Goal: Task Accomplishment & Management: Use online tool/utility

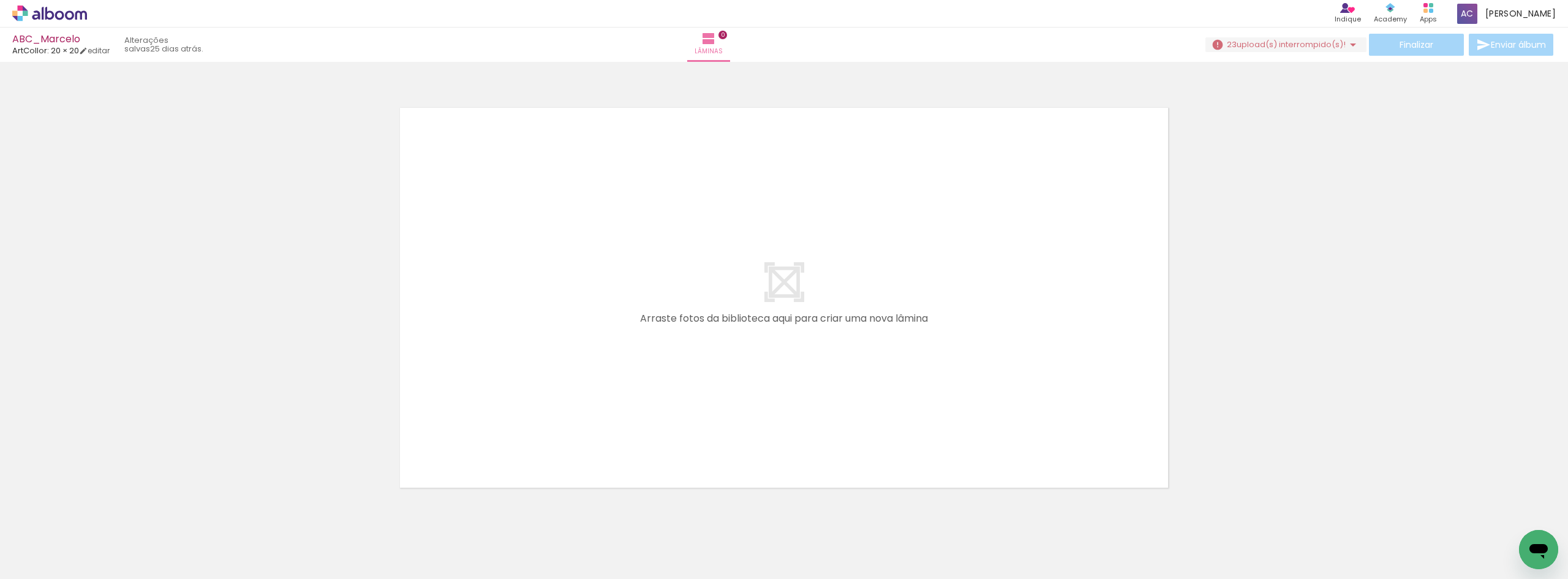
scroll to position [0, 5122]
click at [67, 15] on icon at bounding box center [70, 15] width 10 height 10
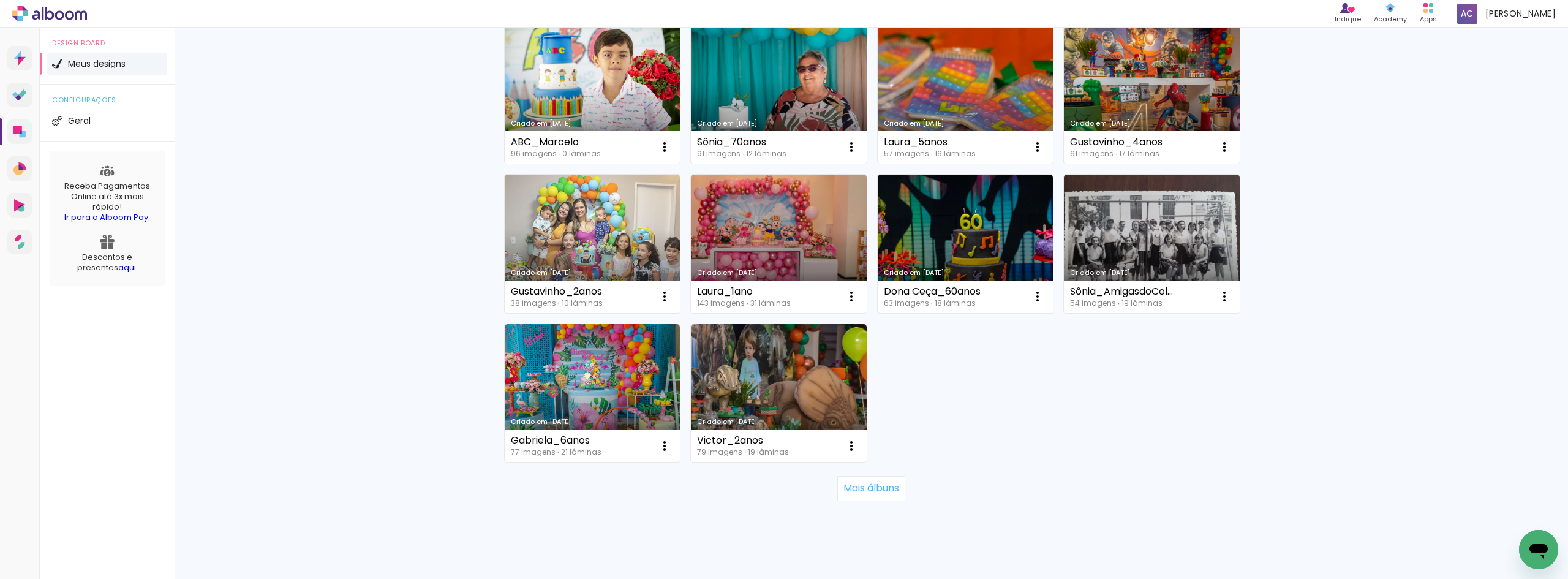
scroll to position [735, 0]
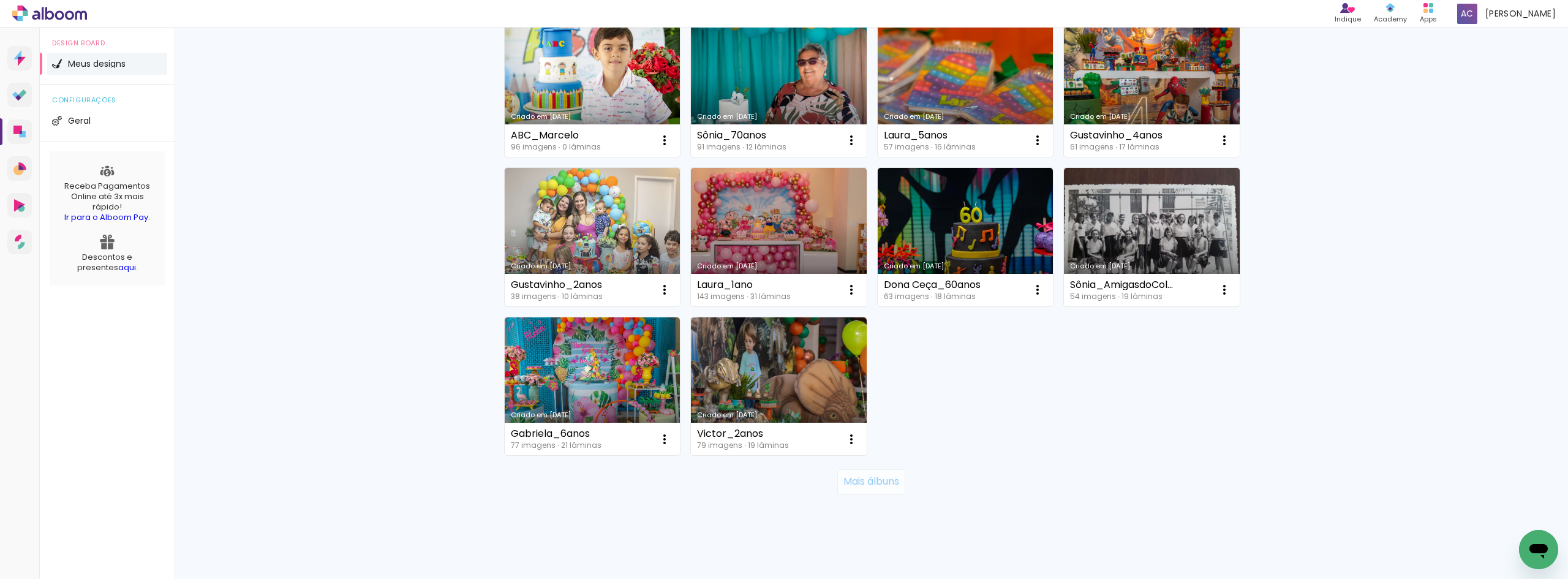
click at [0, 0] on slot "Mais álbuns" at bounding box center [0, 0] width 0 height 0
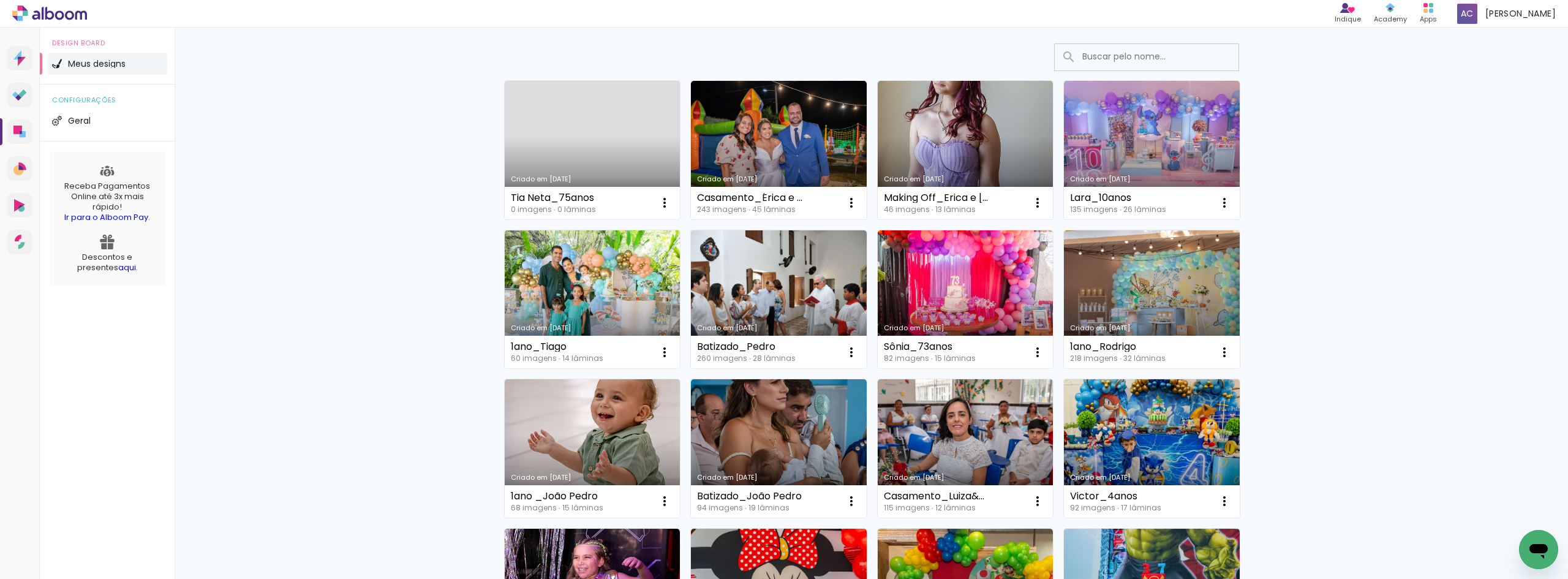
scroll to position [0, 0]
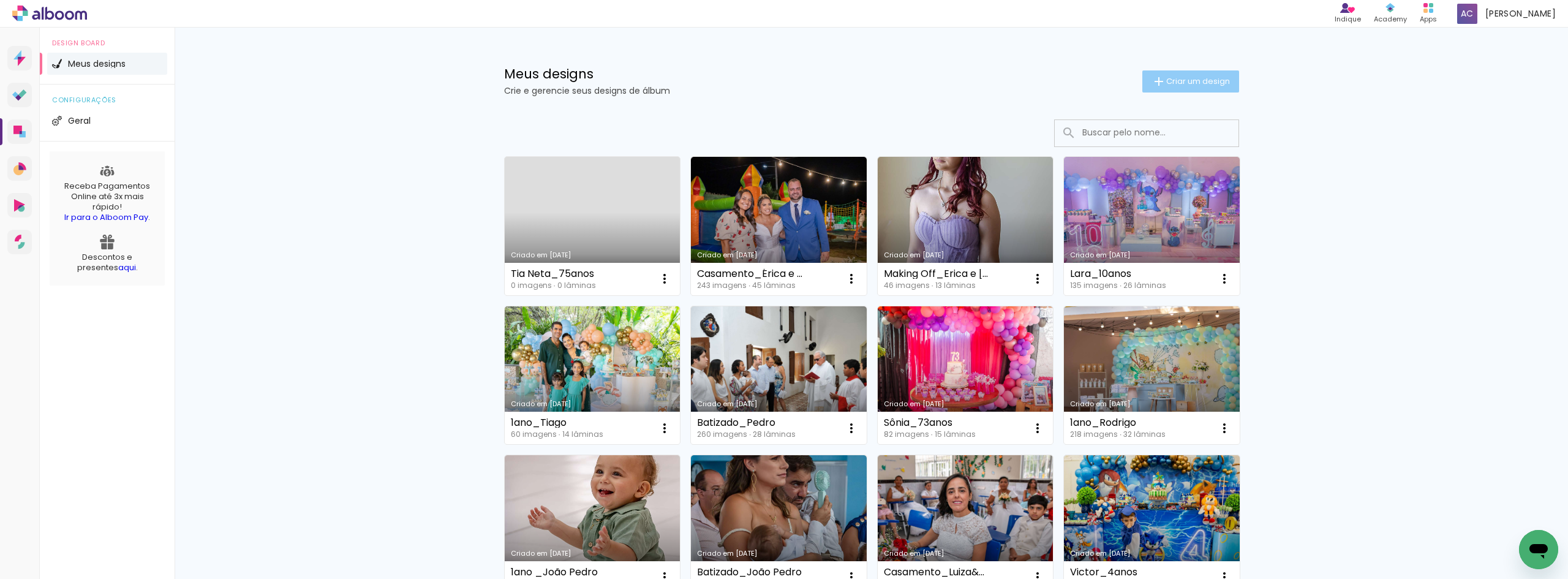
click at [1187, 80] on span "Criar um design" at bounding box center [1198, 81] width 64 height 8
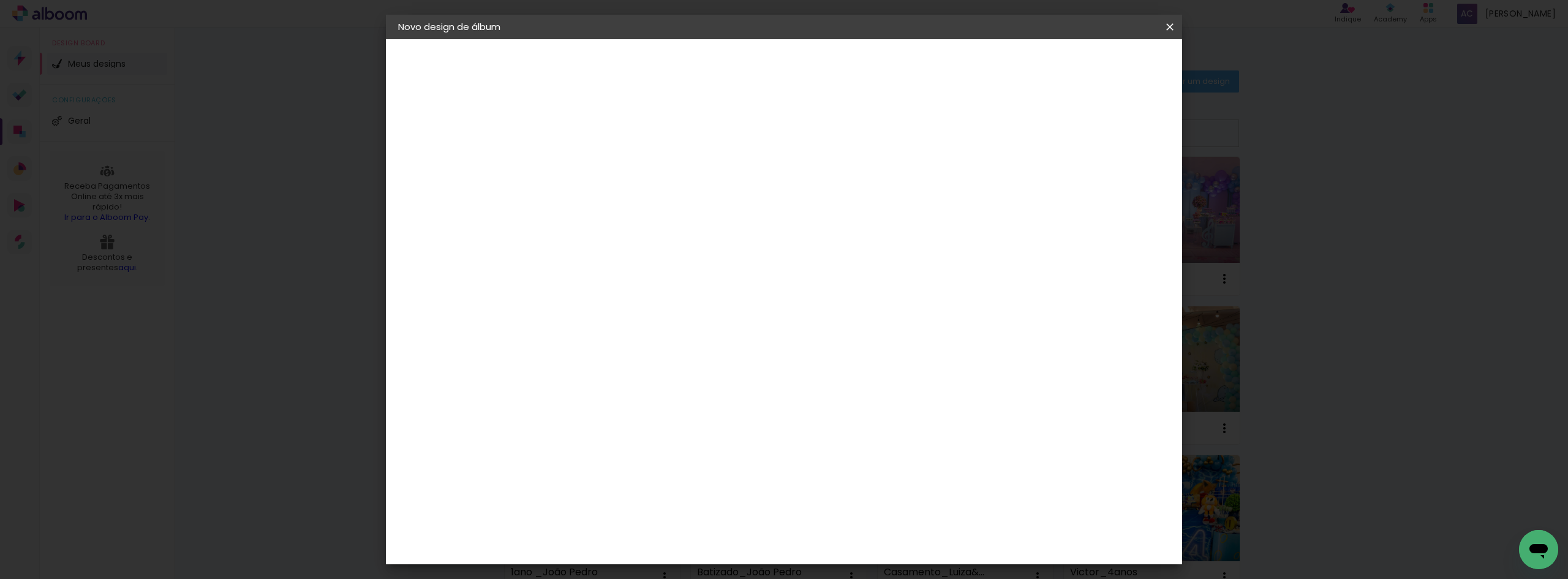
click at [598, 161] on input at bounding box center [598, 165] width 0 height 19
type input "1ano_Marcelo"
type paper-input "1ano_Marcelo"
click at [0, 0] on slot "Avançar" at bounding box center [0, 0] width 0 height 0
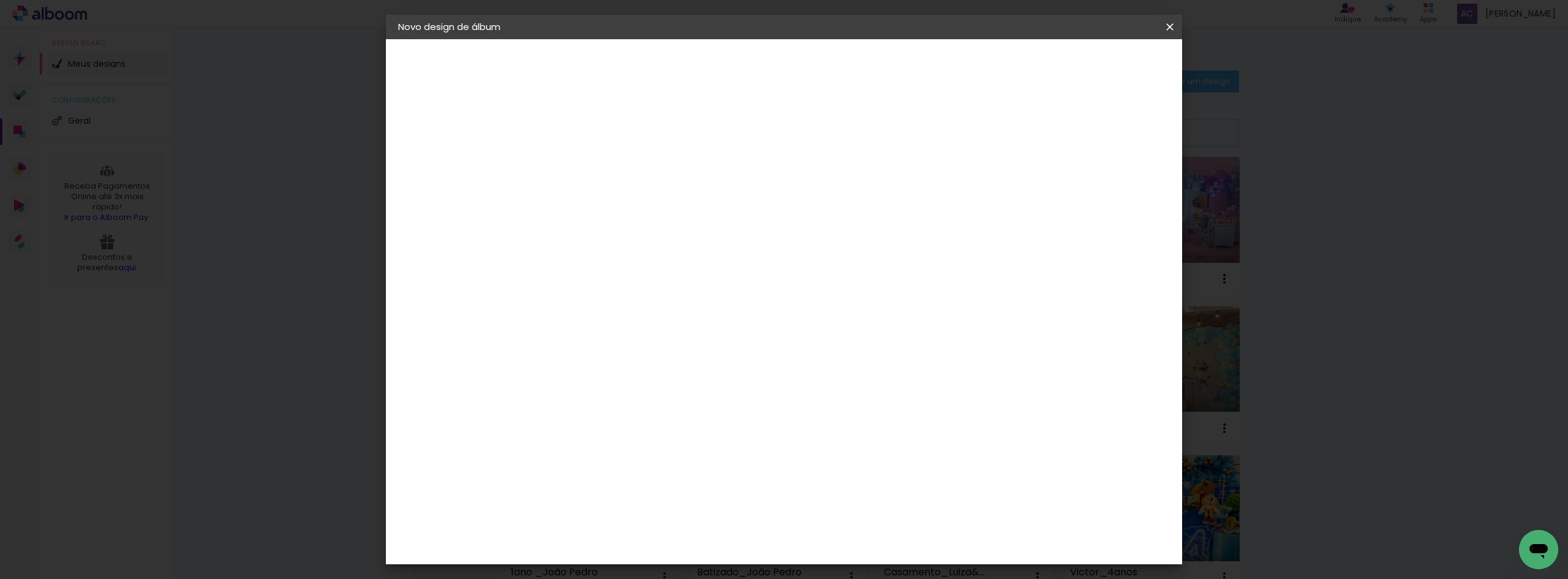
click at [598, 314] on div "ArtCollor" at bounding box center [612, 315] width 44 height 10
click at [0, 0] on slot "Avançar" at bounding box center [0, 0] width 0 height 0
click at [646, 204] on input "text" at bounding box center [622, 213] width 48 height 19
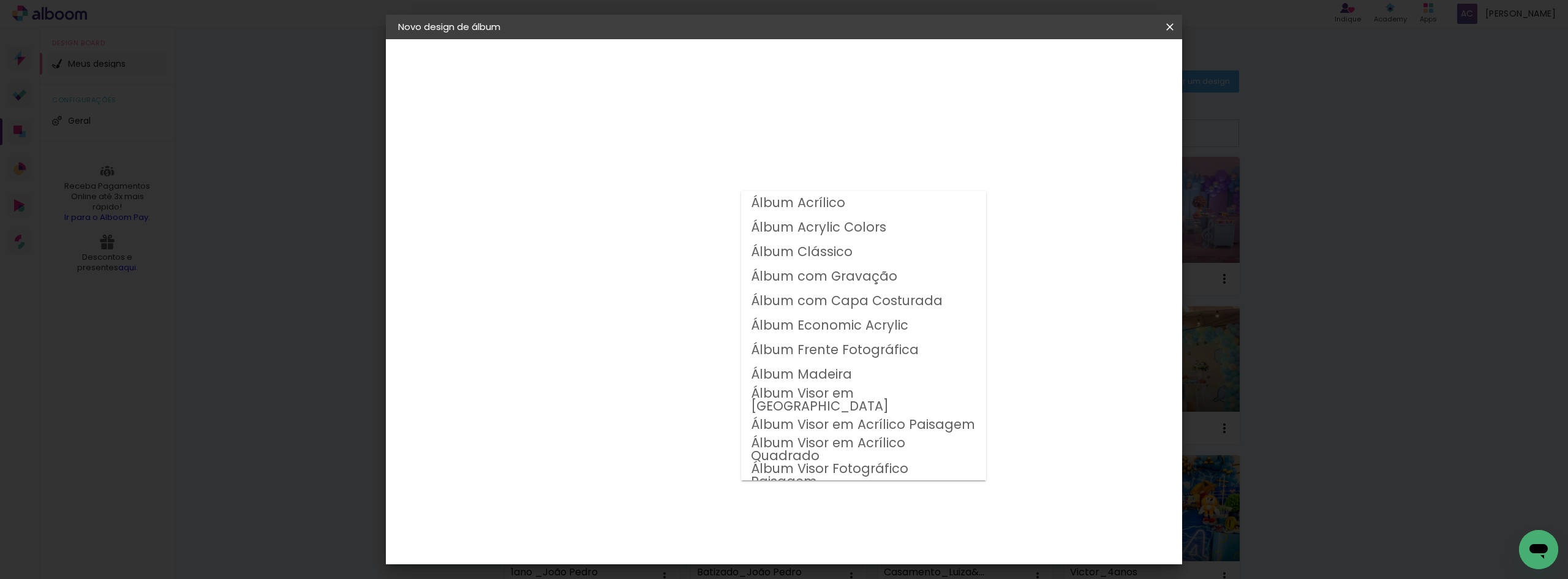
click at [714, 143] on div "Opções disponíveis Álbum Acrílico Álbum Acrylic Colors Álbum Clássico Álbum com…" at bounding box center [630, 91] width 169 height 104
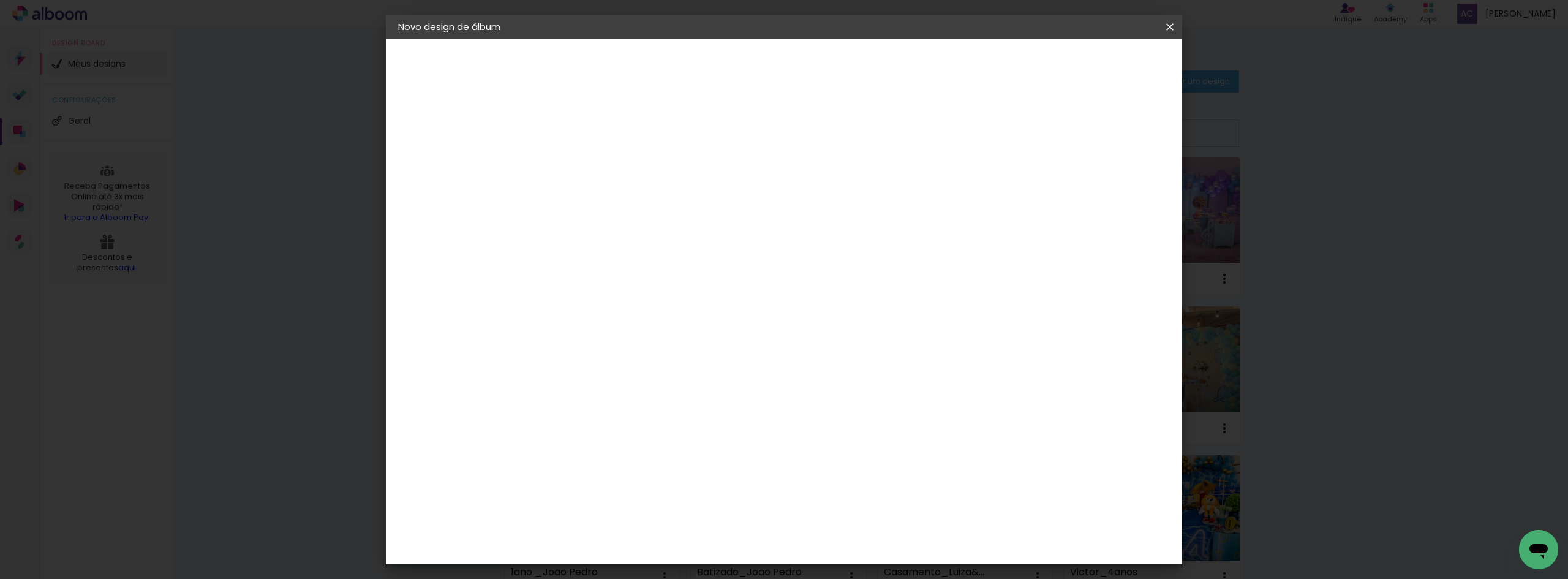
drag, startPoint x: 1171, startPoint y: 23, endPoint x: 840, endPoint y: 62, distance: 333.3
click at [0, 0] on iron-icon at bounding box center [0, 0] width 0 height 0
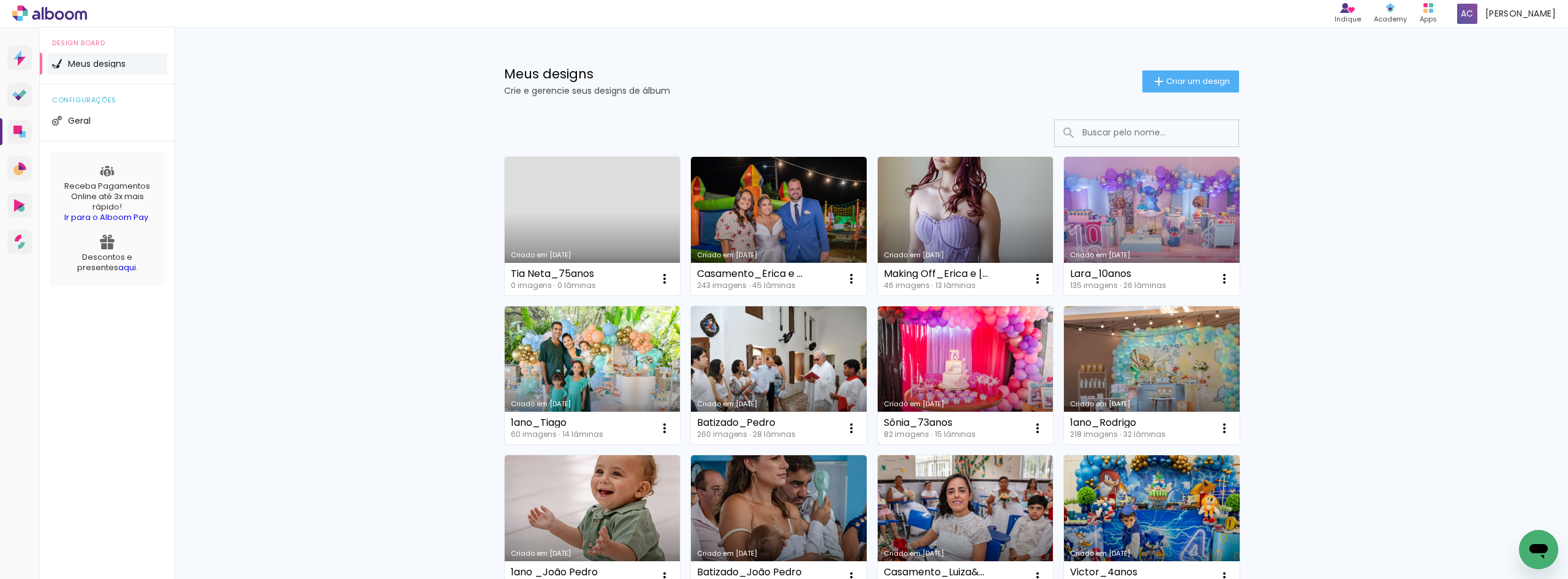
click at [956, 357] on link "Criado em [DATE]" at bounding box center [965, 376] width 176 height 139
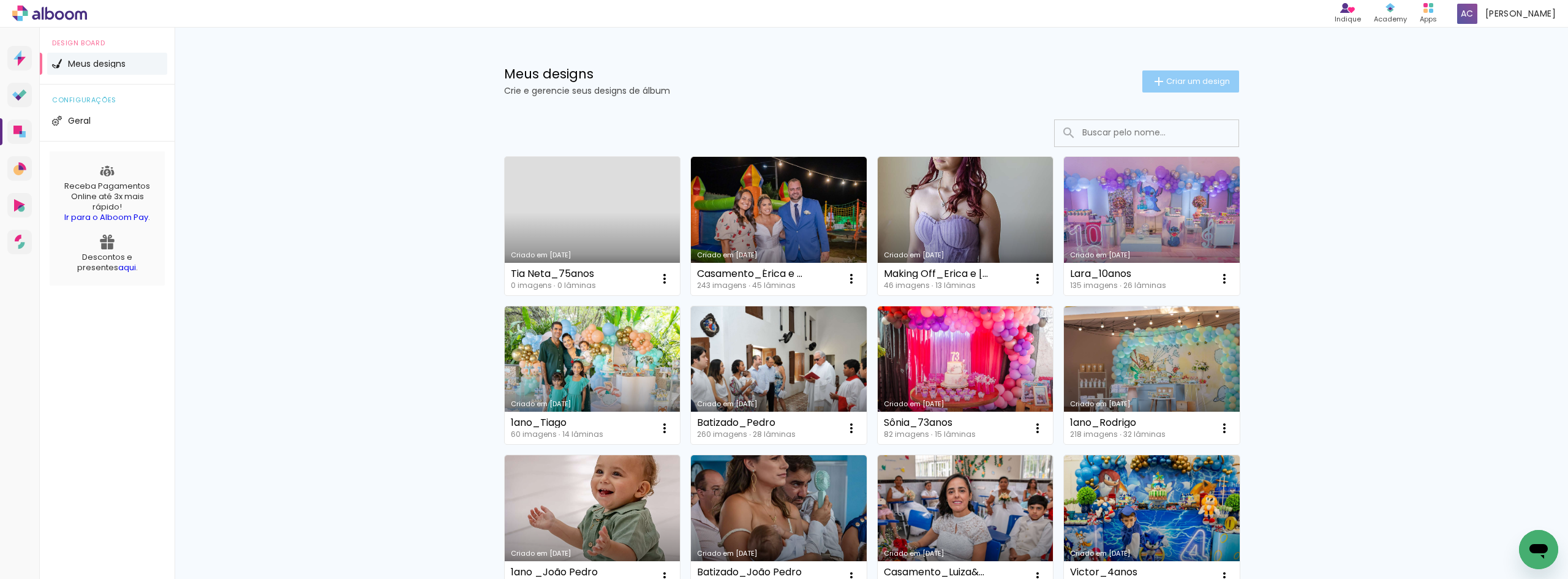
click at [1201, 82] on span "Criar um design" at bounding box center [1198, 81] width 64 height 8
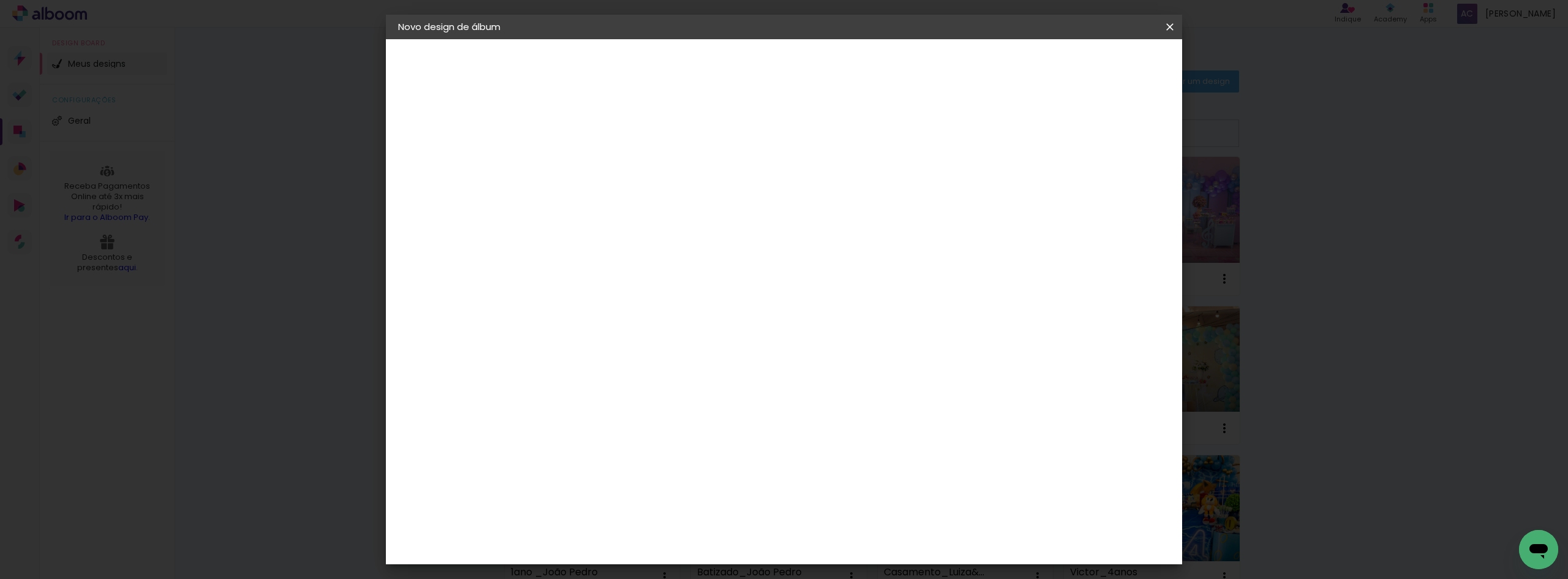
click at [598, 159] on input at bounding box center [598, 165] width 0 height 19
type input "1ano_Marcelo"
type paper-input "1ano_Marcelo"
click at [0, 0] on slot "Avançar" at bounding box center [0, 0] width 0 height 0
click at [582, 495] on img at bounding box center [577, 499] width 14 height 14
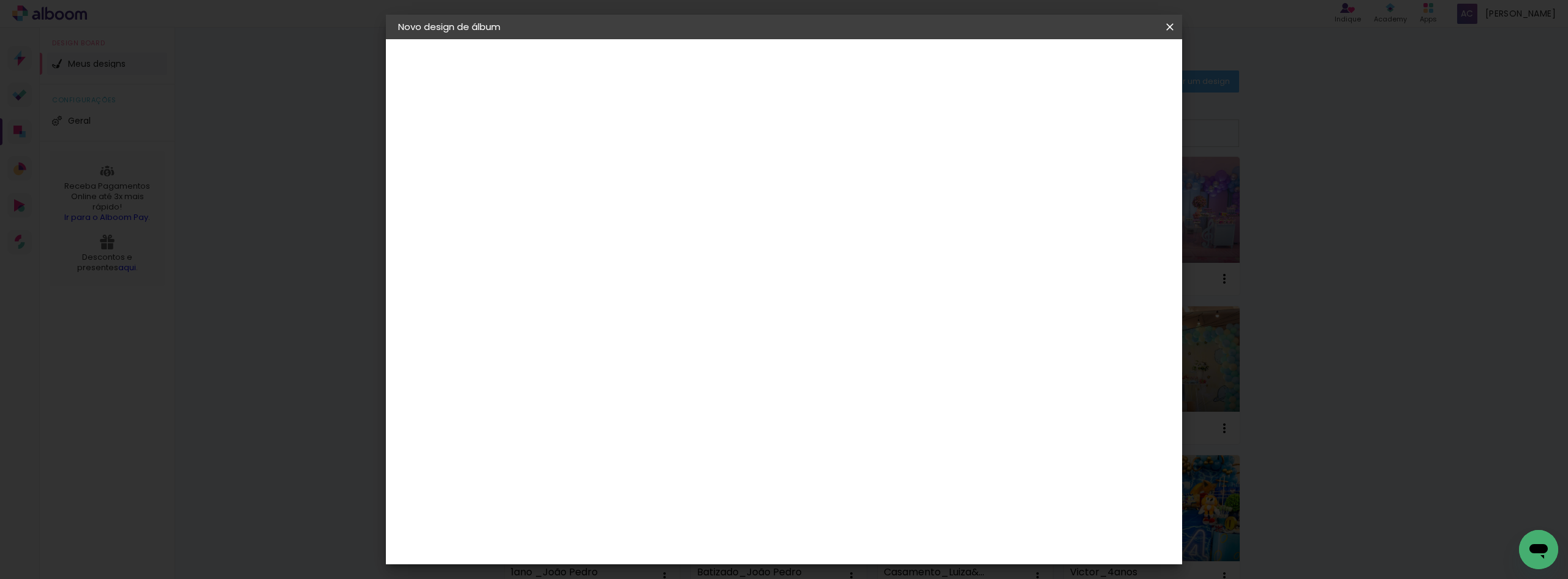
click at [624, 495] on div "ArtCollor" at bounding box center [612, 499] width 44 height 10
click at [0, 0] on slot "Avançar" at bounding box center [0, 0] width 0 height 0
click at [646, 204] on input "text" at bounding box center [622, 213] width 48 height 19
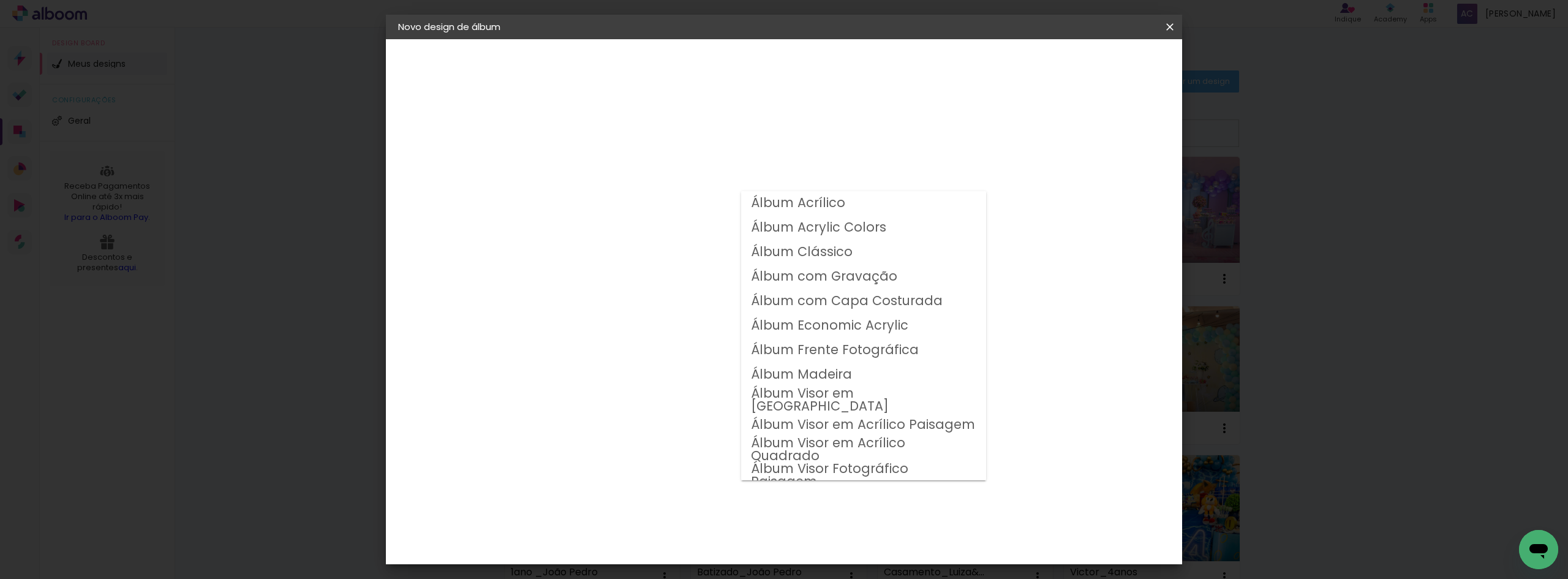
click at [0, 0] on slot "Álbum Frente Fotográfica" at bounding box center [0, 0] width 0 height 0
type input "Álbum Frente Fotográfica"
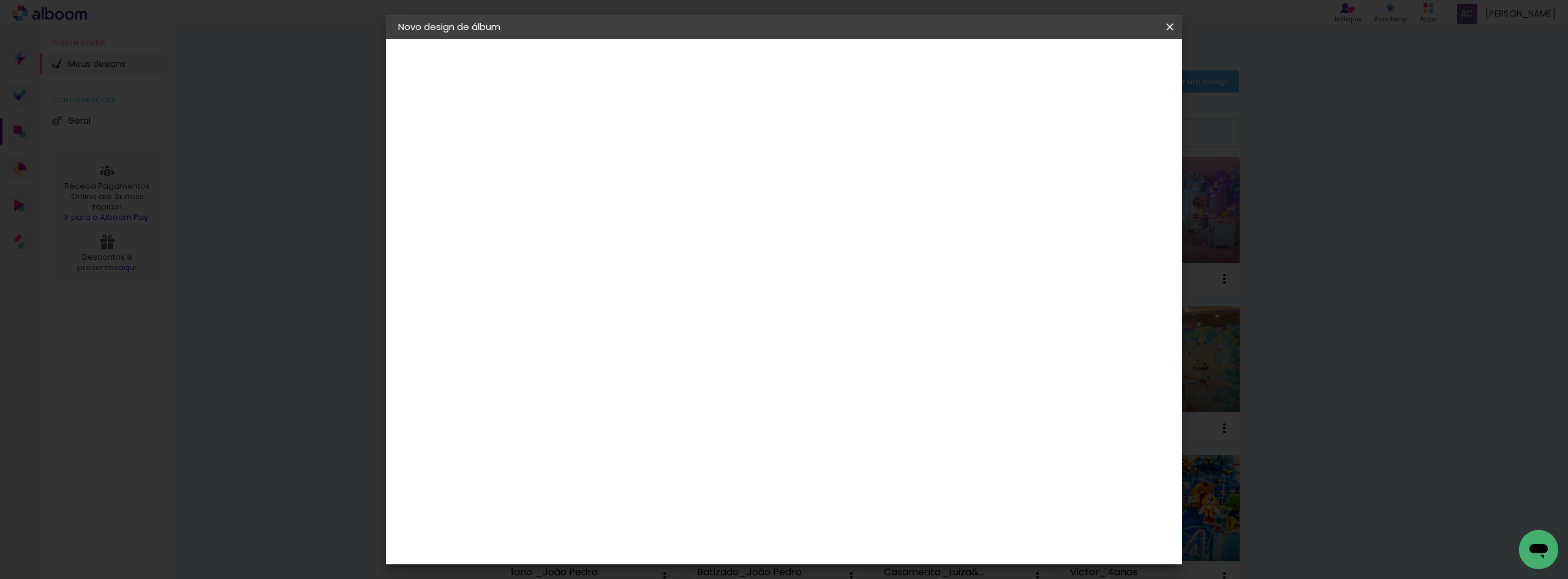
click at [681, 481] on span "20 × 20" at bounding box center [653, 494] width 57 height 25
click at [798, 57] on paper-button "Avançar" at bounding box center [768, 65] width 60 height 21
click at [1024, 131] on div at bounding box center [1019, 132] width 11 height 11
type paper-checkbox "on"
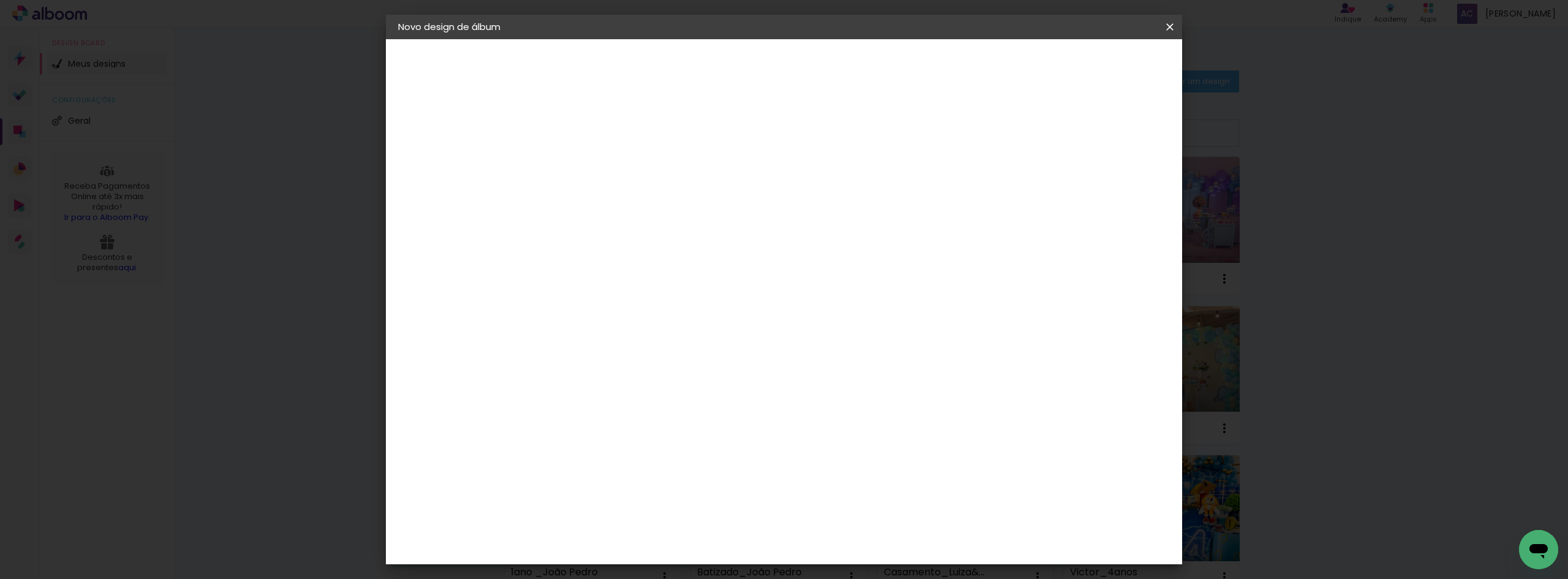
click at [1093, 61] on span "Iniciar design" at bounding box center [1066, 65] width 56 height 9
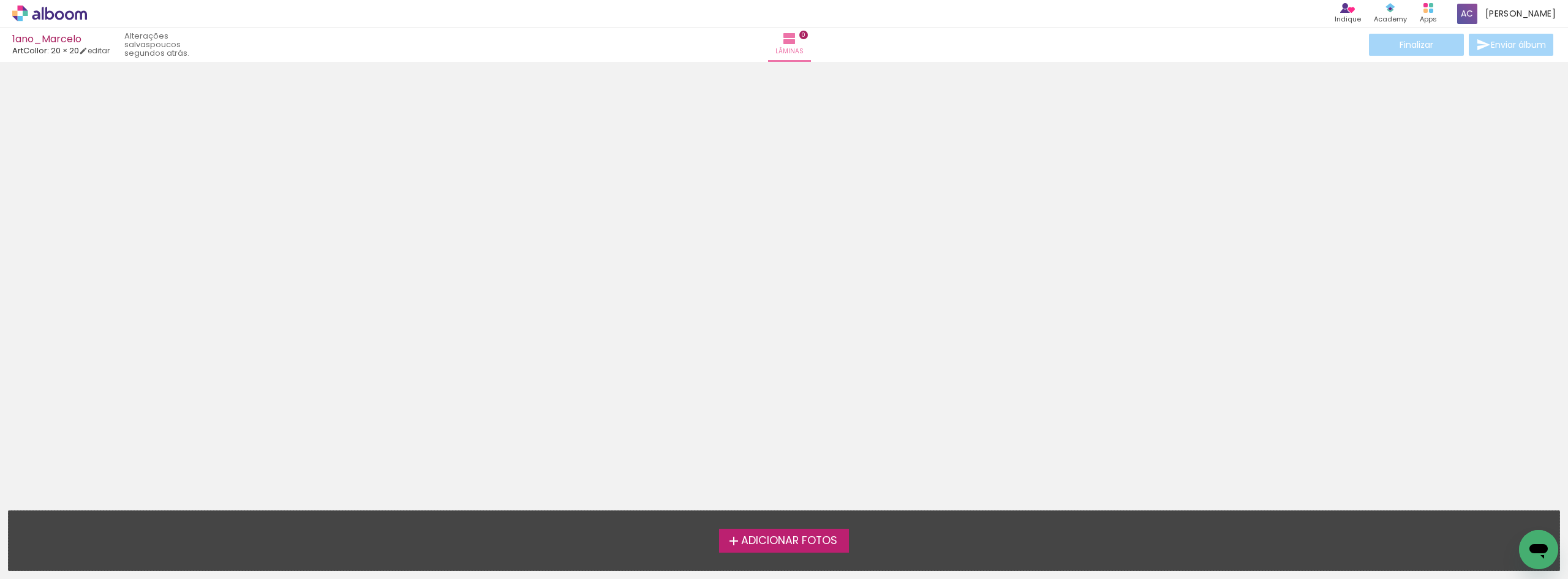
click at [786, 538] on span "Adicionar Fotos" at bounding box center [789, 541] width 96 height 11
click at [0, 0] on input "file" at bounding box center [0, 0] width 0 height 0
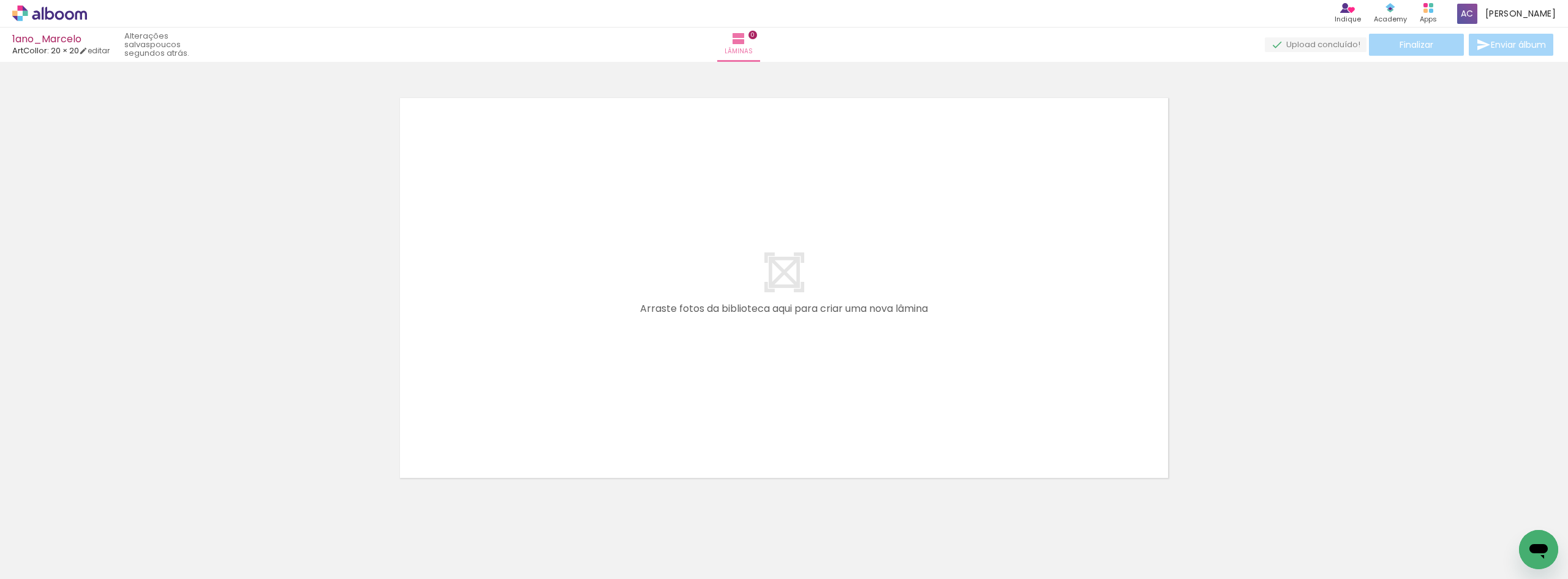
scroll to position [16, 0]
click at [100, 514] on iron-icon at bounding box center [96, 513] width 13 height 13
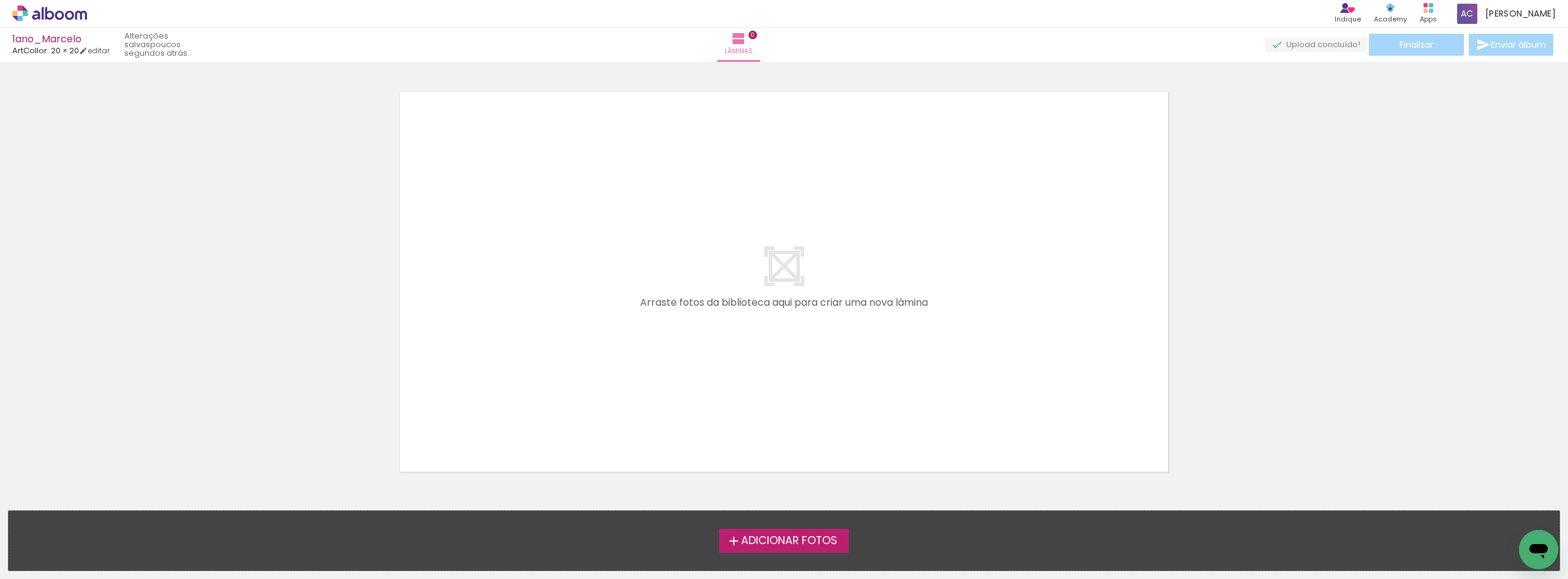
click at [757, 538] on span "Adicionar Fotos" at bounding box center [789, 541] width 96 height 11
click at [0, 0] on input "file" at bounding box center [0, 0] width 0 height 0
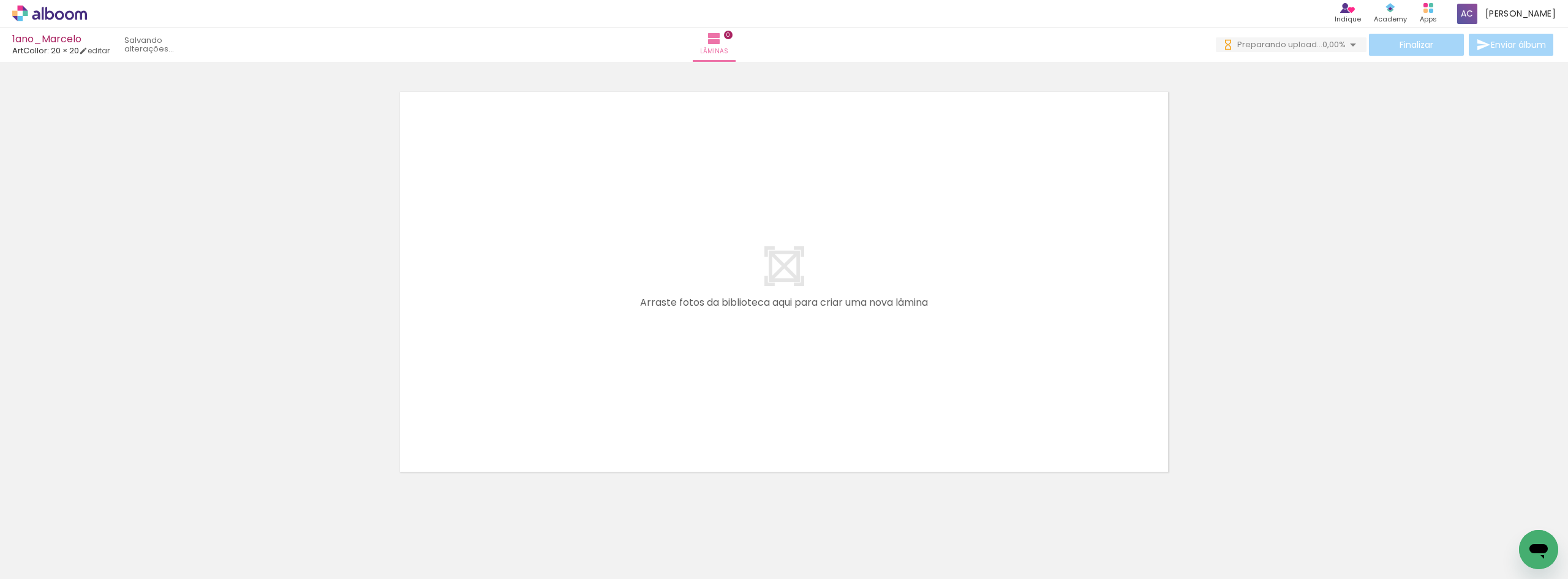
scroll to position [0, 0]
